Goal: Transaction & Acquisition: Purchase product/service

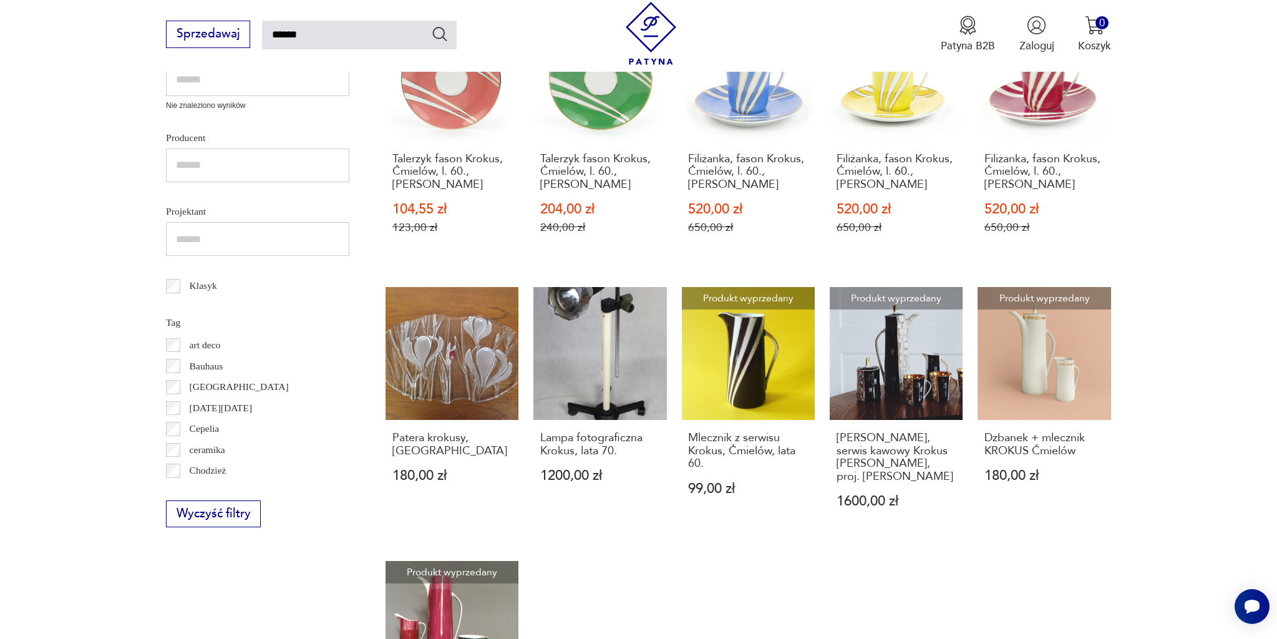
scroll to position [582, 0]
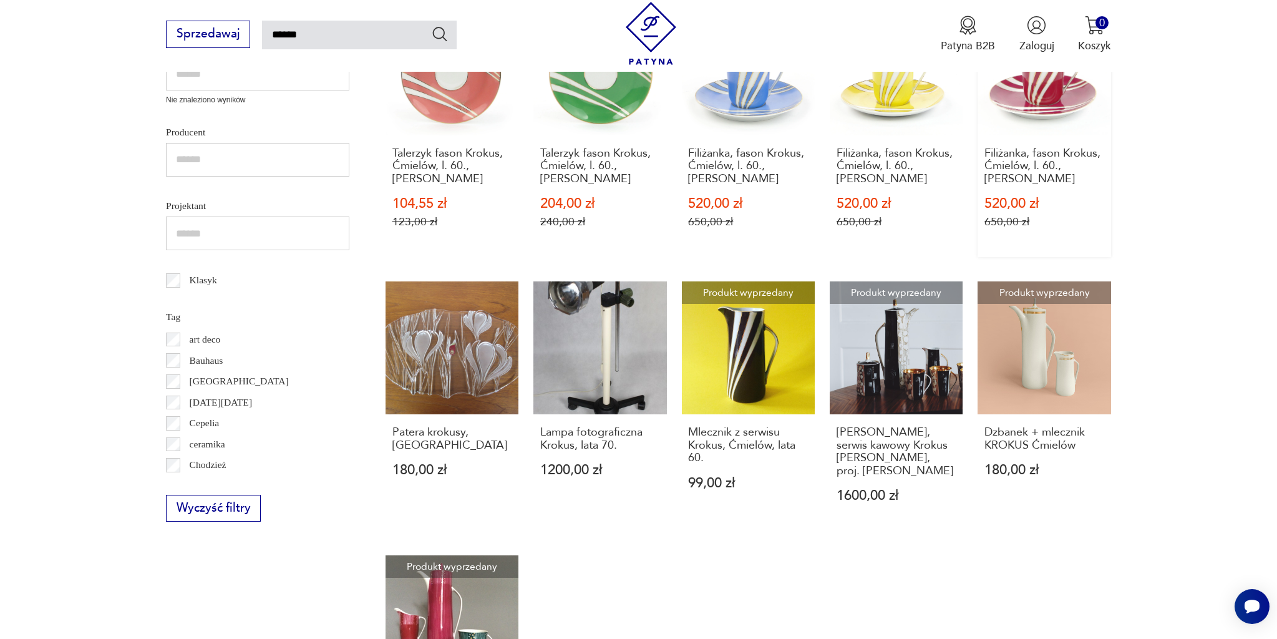
click at [1057, 122] on link "Sale Filiżanka, fason Krokus, Ćmielów, l. 60., [PERSON_NAME] 520,00 zł 650,00 zł" at bounding box center [1044, 129] width 133 height 255
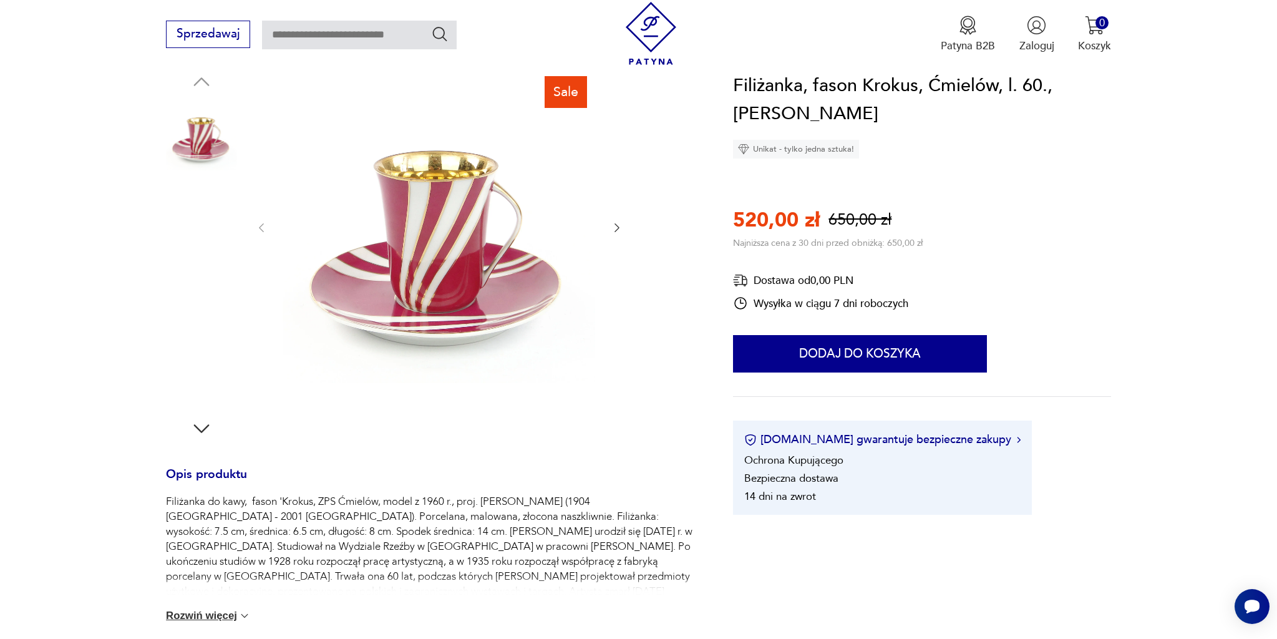
scroll to position [124, 0]
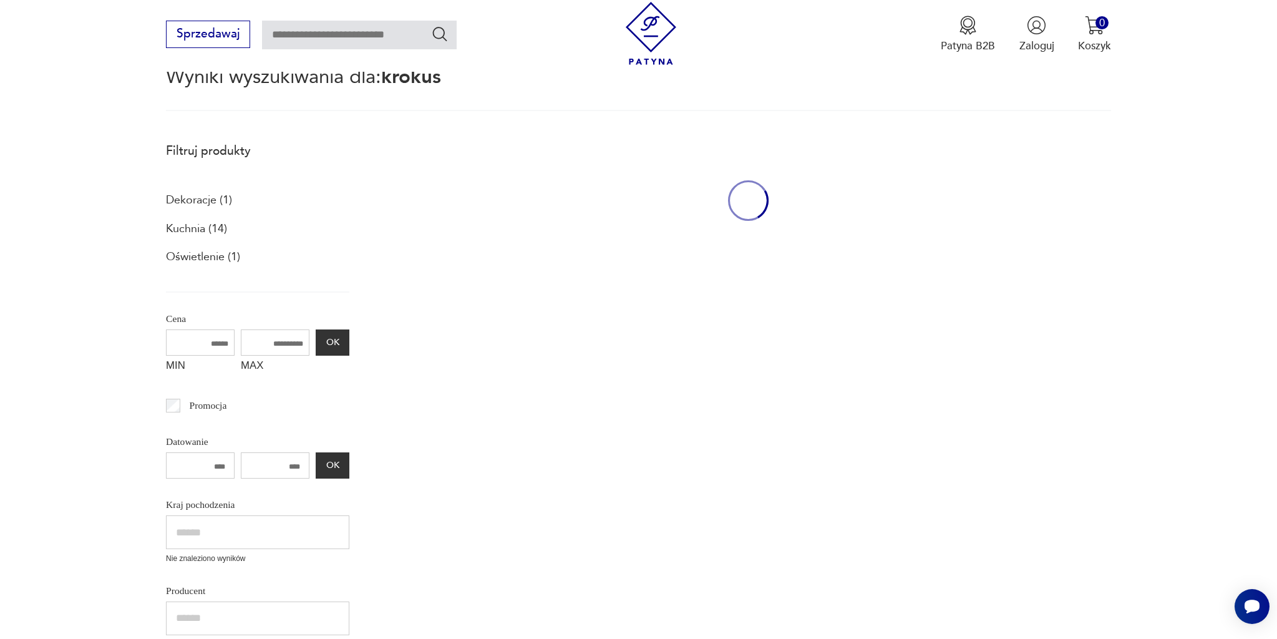
type input "******"
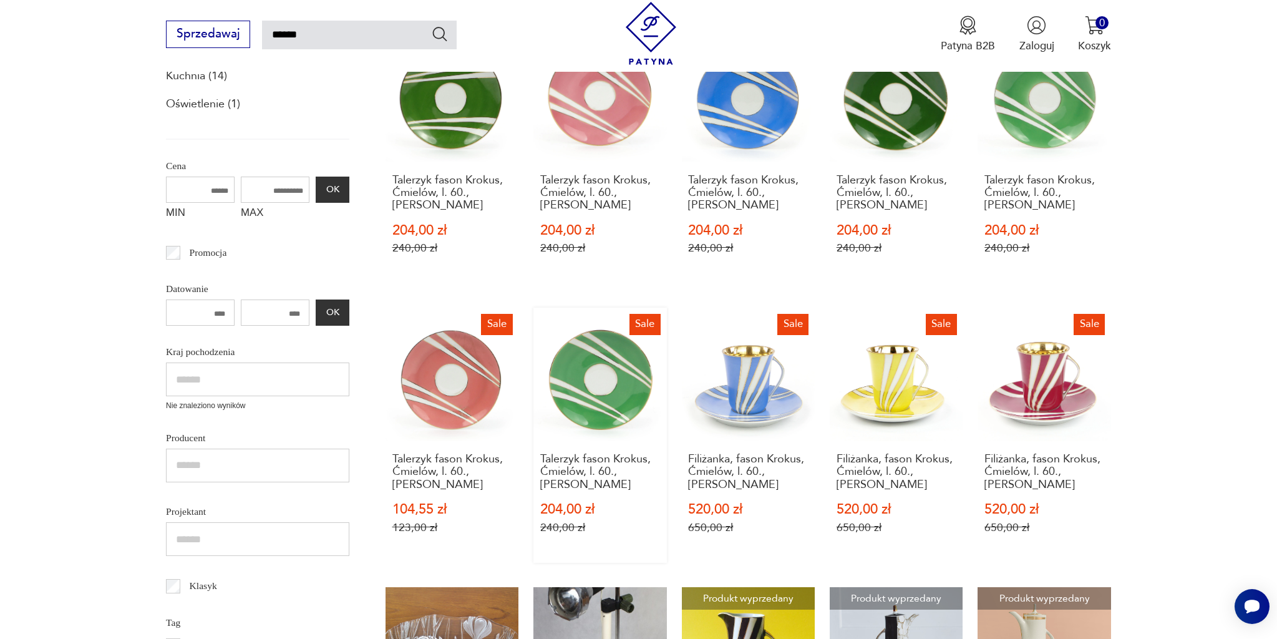
scroll to position [351, 0]
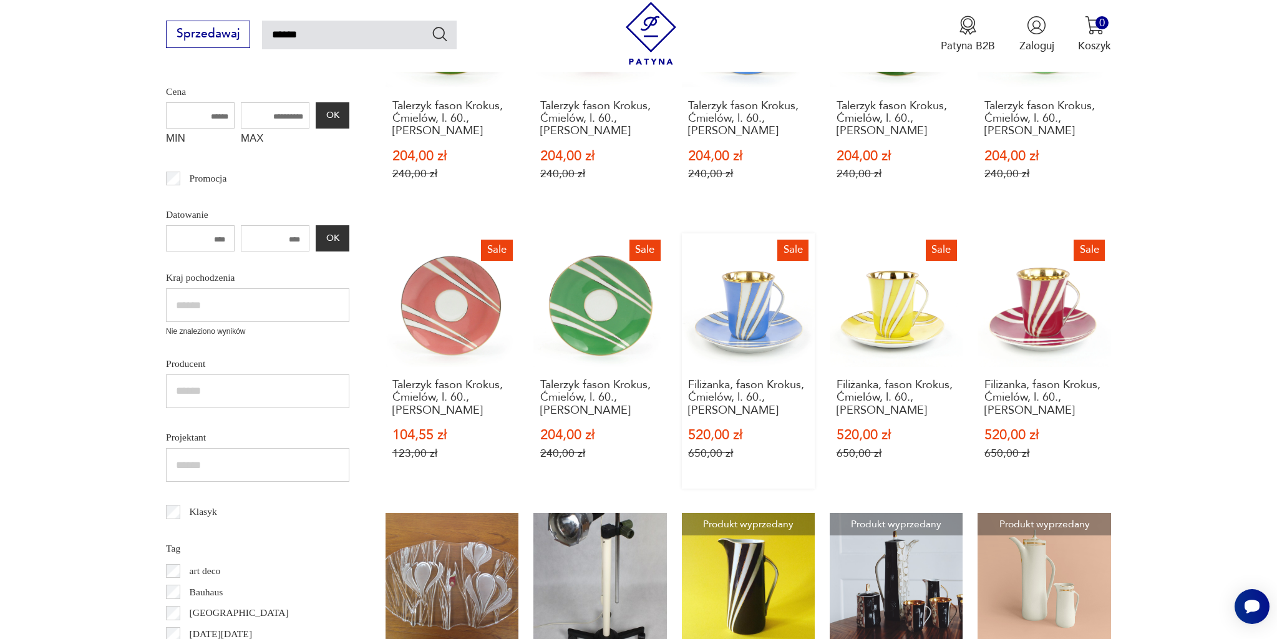
click at [741, 348] on link "Sale Filiżanka, fason Krokus, Ćmielów, l. 60., [PERSON_NAME] 520,00 zł 650,00 zł" at bounding box center [748, 360] width 133 height 255
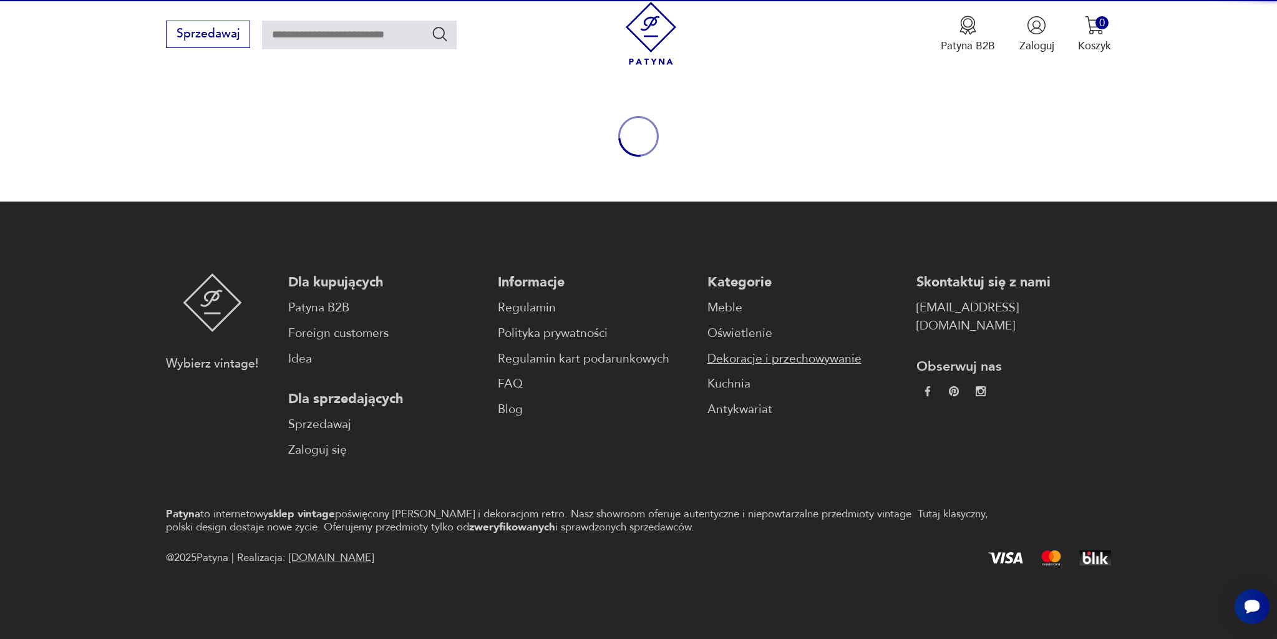
scroll to position [115, 0]
